Goal: Go to known website: Access a specific website the user already knows

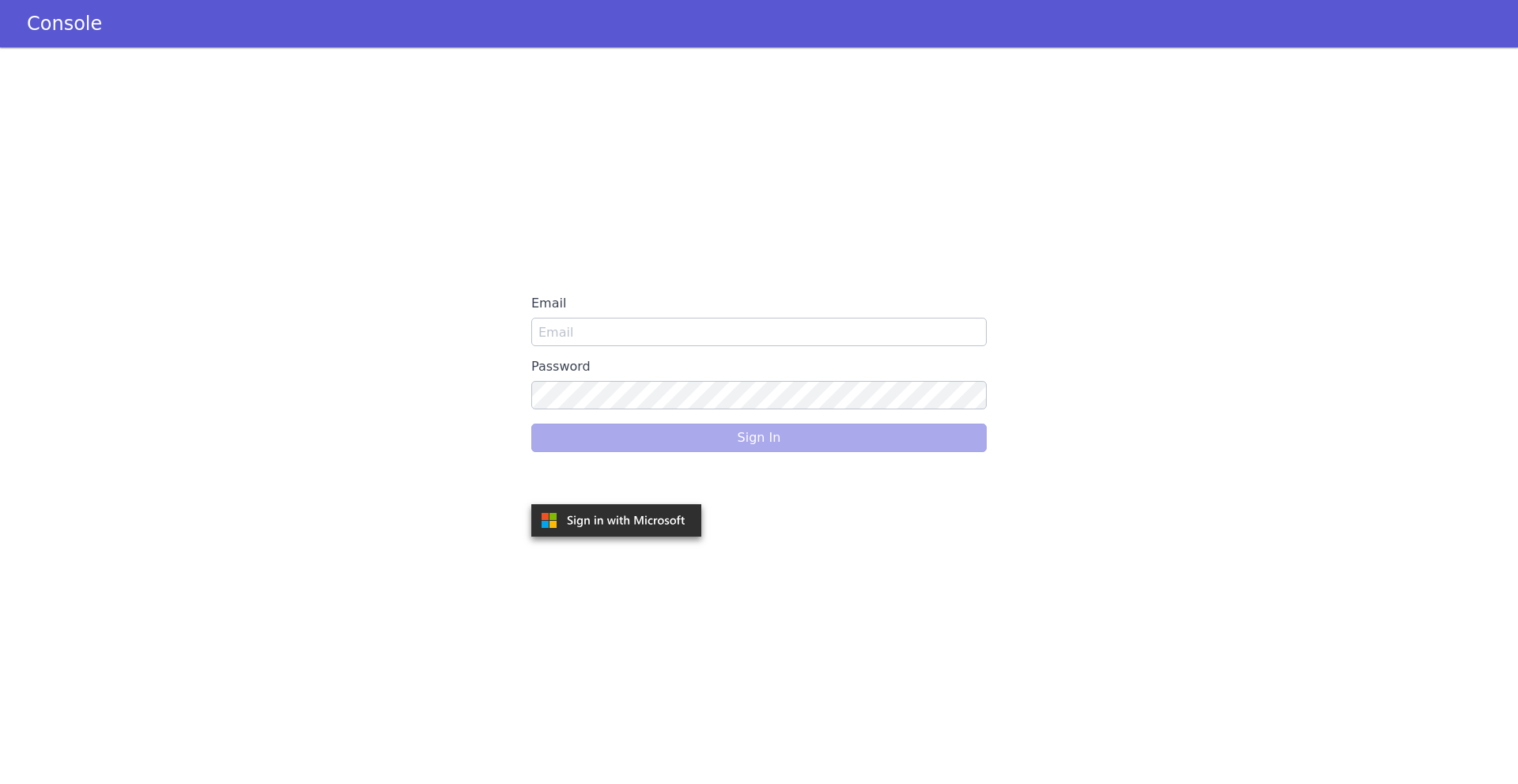
click at [1085, 220] on div "Email Password Sign In" at bounding box center [759, 416] width 1518 height 737
